Goal: Register for event/course

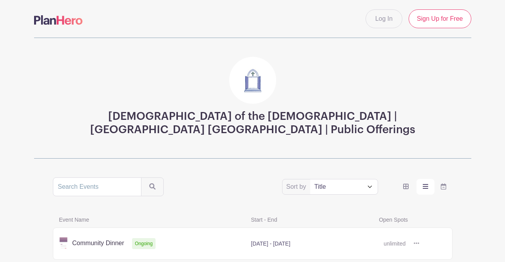
scroll to position [125, 0]
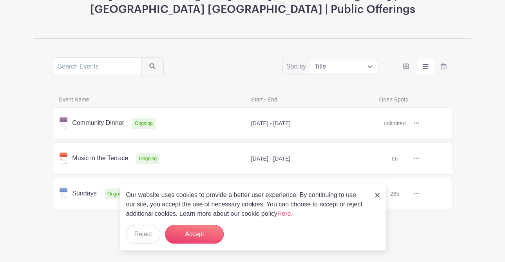
click at [51, 220] on main "Log In Sign Up for Free [DEMOGRAPHIC_DATA] | [GEOGRAPHIC_DATA] | Public Offerin…" at bounding box center [252, 71] width 505 height 383
click at [189, 237] on button "Accept" at bounding box center [194, 234] width 59 height 19
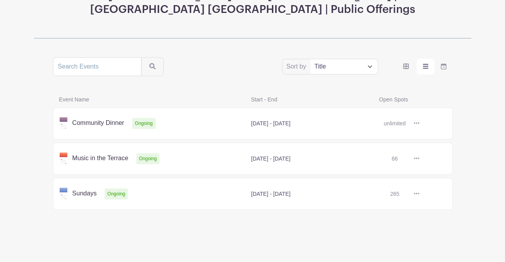
click at [420, 194] on link at bounding box center [420, 194] width 0 height 0
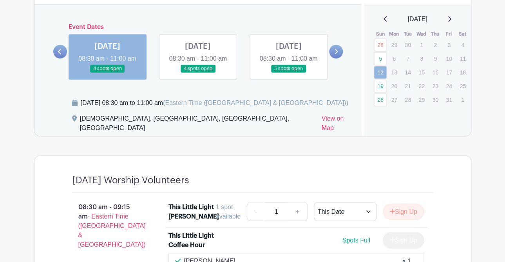
scroll to position [351, 0]
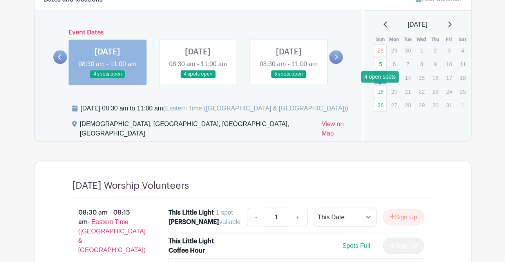
click at [382, 96] on link "19" at bounding box center [380, 91] width 13 height 13
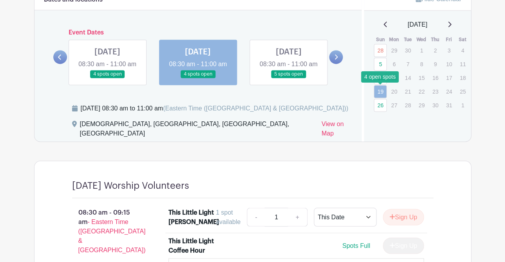
click at [382, 92] on link "19" at bounding box center [380, 91] width 13 height 13
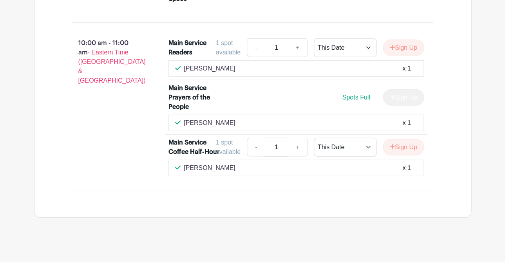
scroll to position [652, 0]
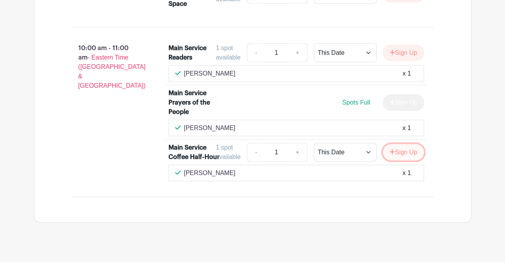
click at [403, 158] on button "Sign Up" at bounding box center [403, 152] width 41 height 16
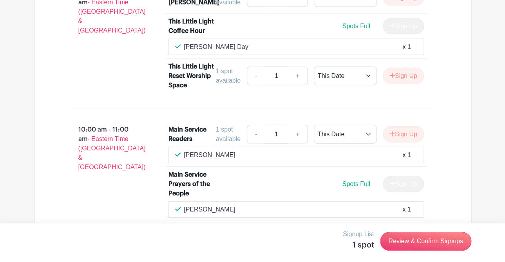
scroll to position [664, 0]
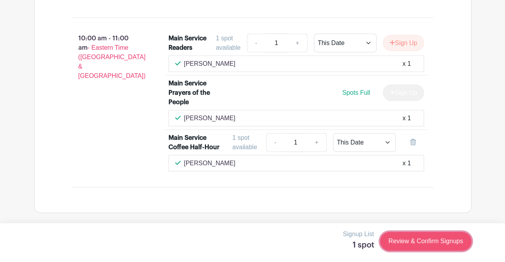
click at [442, 239] on link "Review & Confirm Signups" at bounding box center [425, 241] width 91 height 19
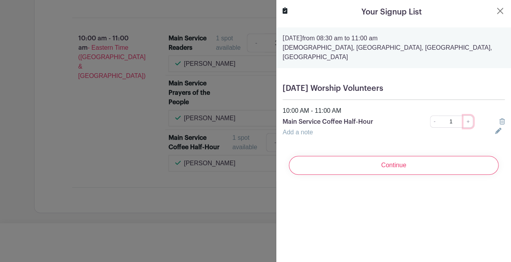
click at [464, 116] on link "+" at bounding box center [468, 122] width 10 height 12
click at [431, 116] on link "-" at bounding box center [434, 122] width 9 height 12
click at [468, 128] on div "Add a note" at bounding box center [384, 132] width 213 height 9
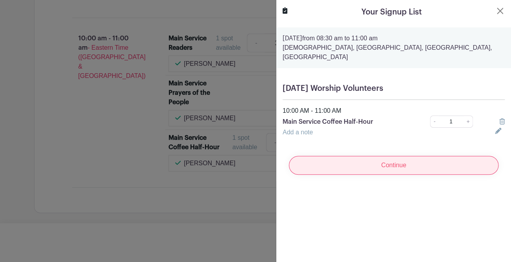
click at [431, 158] on input "Continue" at bounding box center [394, 165] width 210 height 19
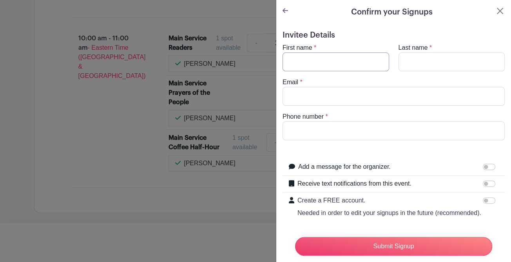
click at [354, 64] on input "First name" at bounding box center [336, 62] width 107 height 19
type input "[PERSON_NAME]"
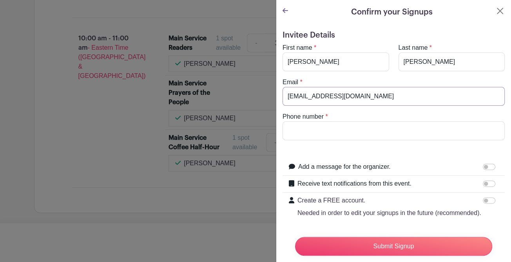
type input "[EMAIL_ADDRESS][DOMAIN_NAME]"
click at [409, 29] on div "Invitee Details First name * [PERSON_NAME] Last name * [PERSON_NAME] Email * [E…" at bounding box center [393, 154] width 235 height 260
click at [348, 127] on input "Phone number" at bounding box center [394, 131] width 222 height 19
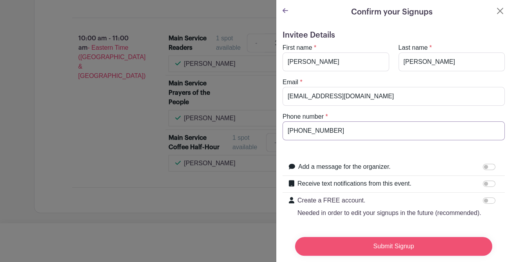
type input "[PHONE_NUMBER]"
click at [438, 243] on input "Submit Signup" at bounding box center [393, 246] width 197 height 19
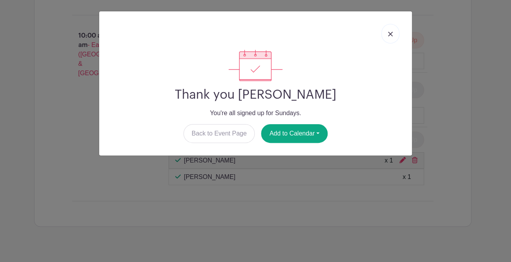
click at [391, 32] on link at bounding box center [391, 34] width 18 height 20
